Goal: Complete application form

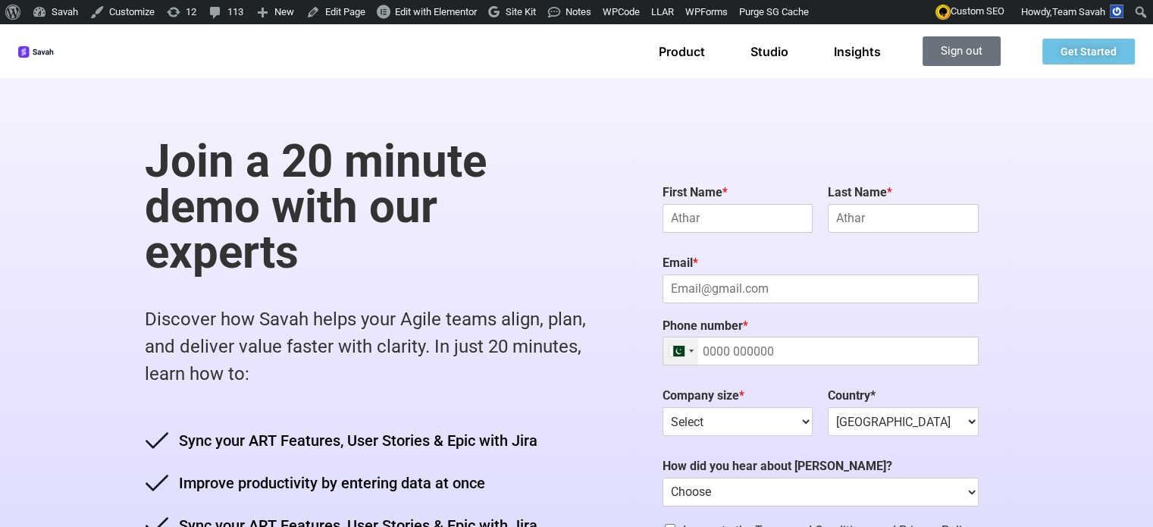
click at [694, 350] on div at bounding box center [691, 350] width 5 height 3
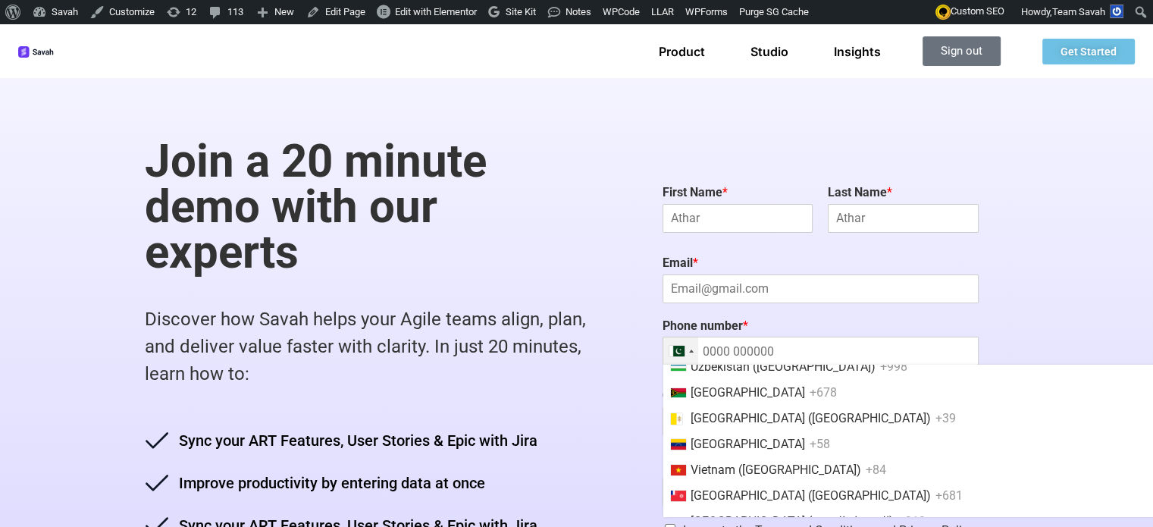
scroll to position [6188, 0]
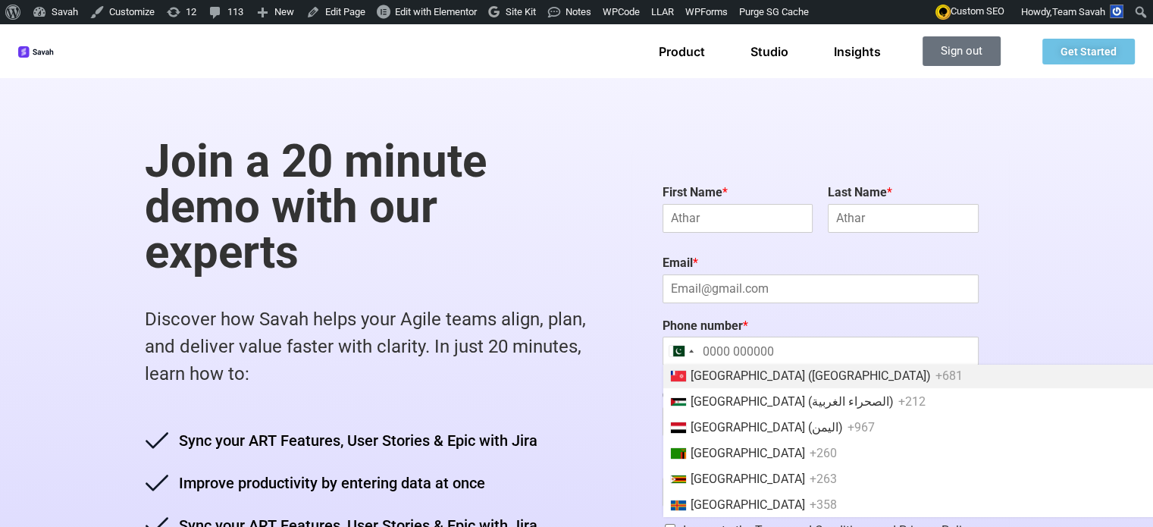
click at [635, 330] on div "Join a 20 minute demo with our experts Discover how Savah helps your Agile team…" at bounding box center [577, 379] width 864 height 603
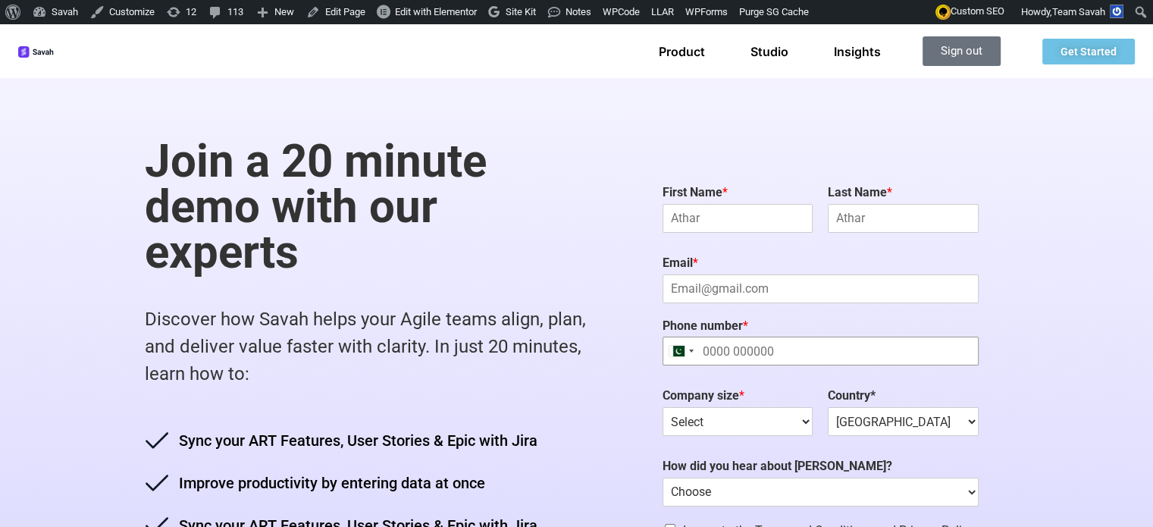
click at [834, 345] on input "Phone number *" at bounding box center [820, 351] width 316 height 29
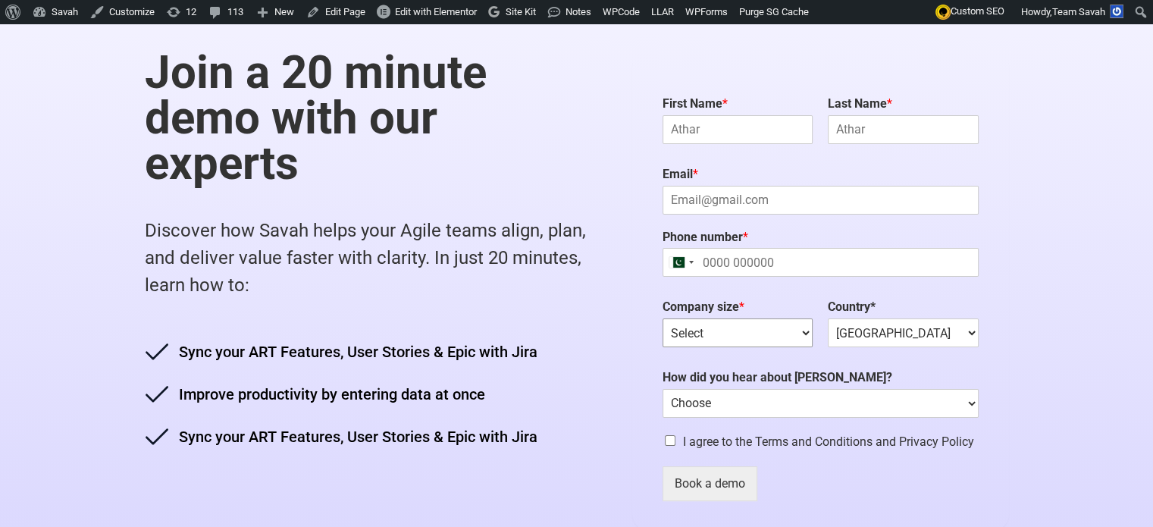
scroll to position [227, 0]
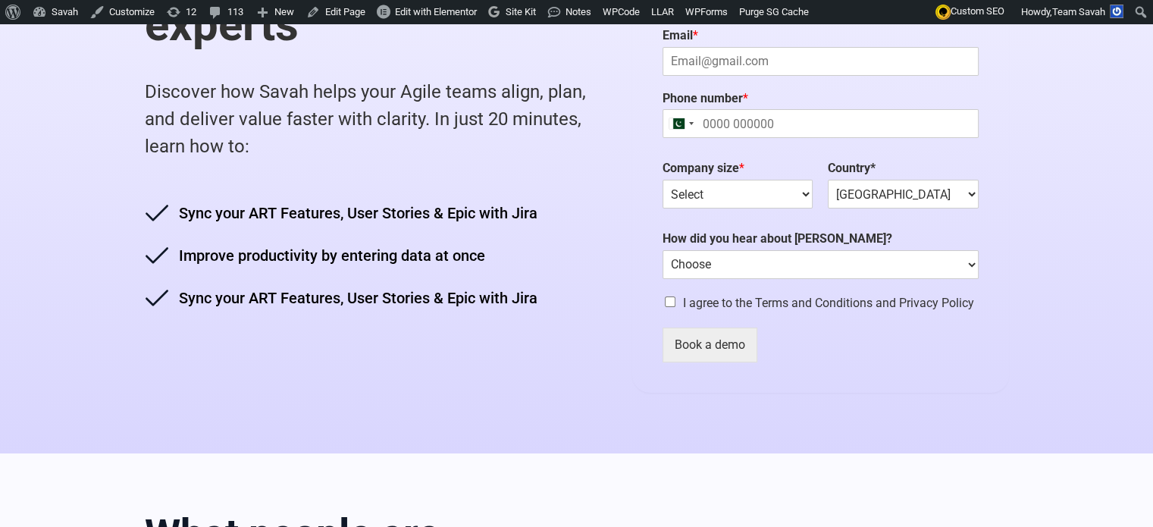
click at [674, 301] on input "I agree to the Terms and Conditions and Privacy Policy" at bounding box center [670, 301] width 11 height 11
checkbox input "false"
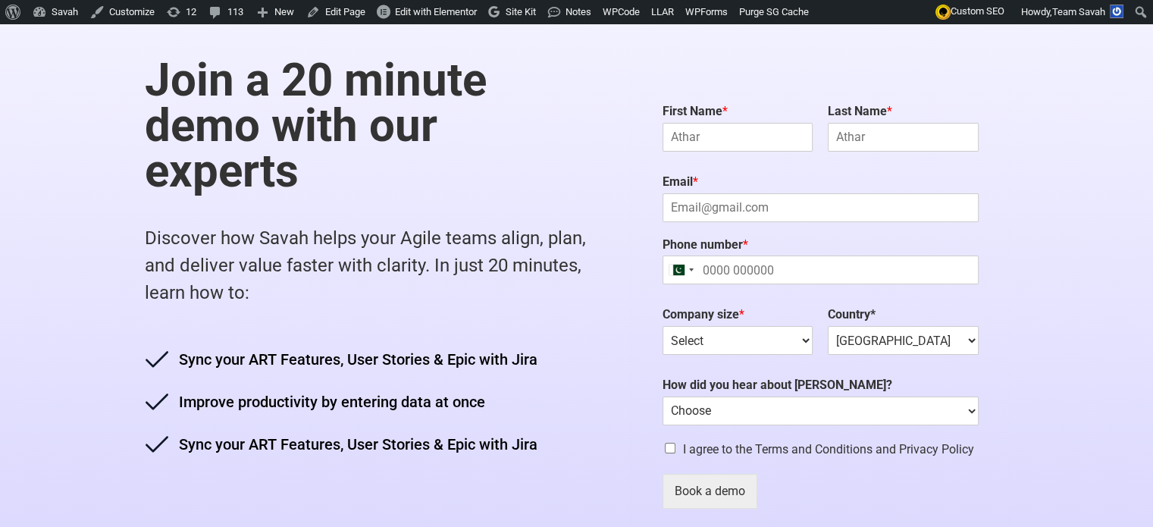
scroll to position [76, 0]
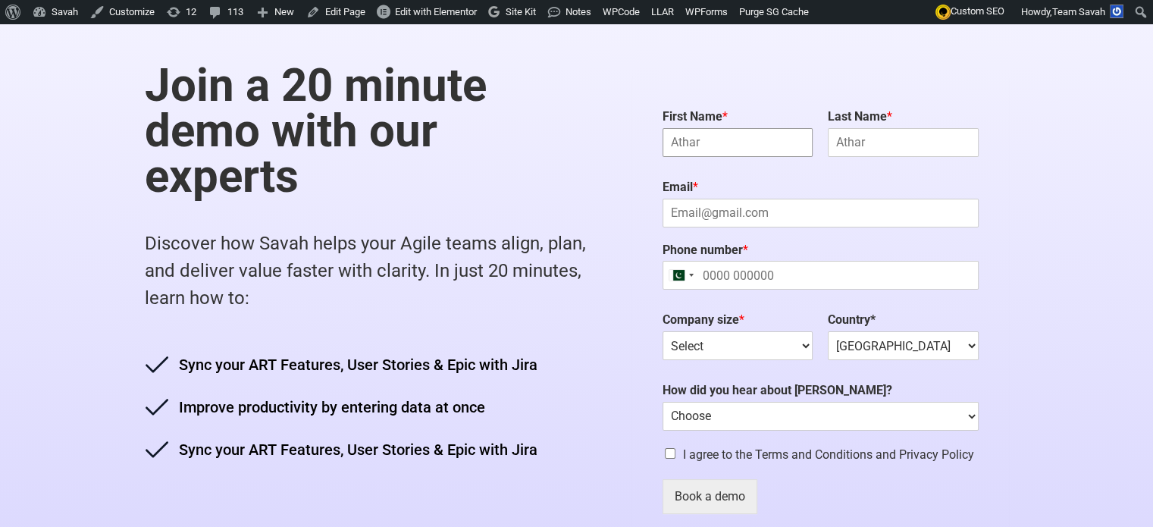
click at [743, 142] on input "First Name *" at bounding box center [737, 142] width 150 height 29
click at [900, 133] on input "Last Name *" at bounding box center [903, 142] width 150 height 29
click at [828, 227] on input "Email *" at bounding box center [820, 213] width 316 height 29
click at [600, 258] on p "Discover how Savah helps your Agile teams align, plan, and deliver value faster…" at bounding box center [373, 271] width 457 height 82
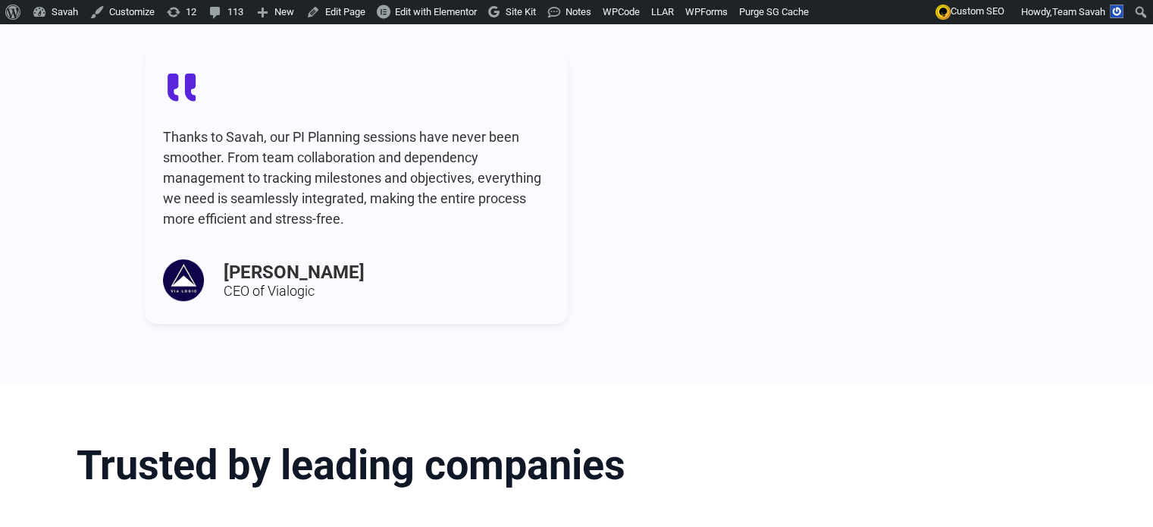
scroll to position [758, 0]
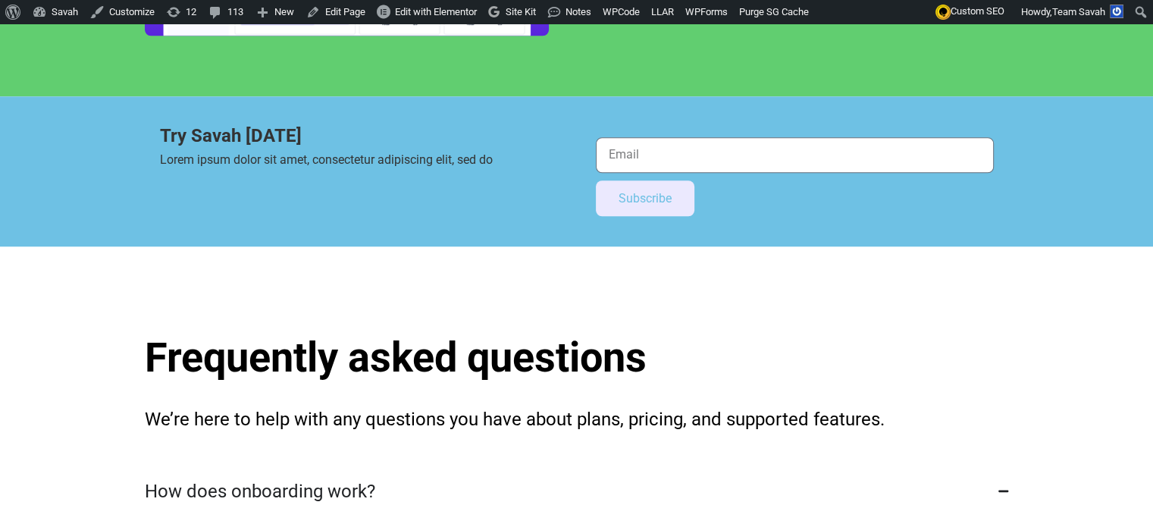
scroll to position [1364, 0]
